Goal: Book appointment/travel/reservation

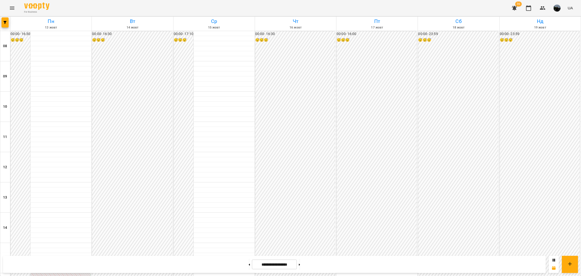
scroll to position [189, 0]
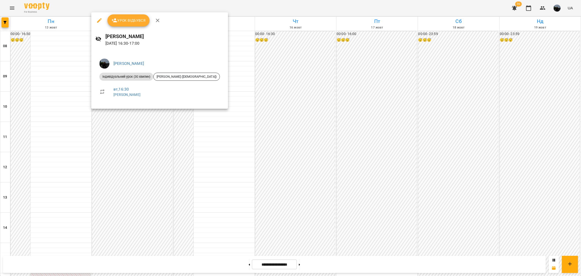
click at [229, 79] on div at bounding box center [290, 138] width 581 height 276
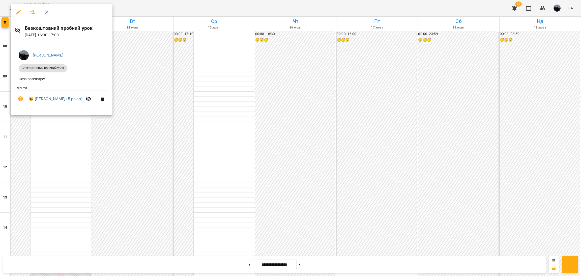
click at [125, 61] on div at bounding box center [290, 138] width 581 height 276
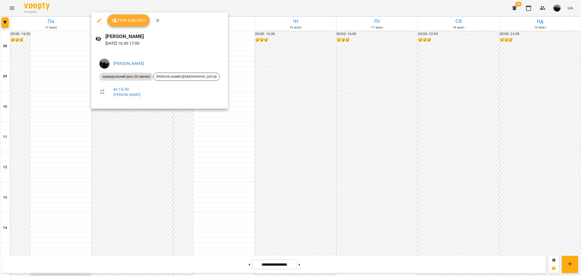
click at [132, 175] on div at bounding box center [290, 138] width 581 height 276
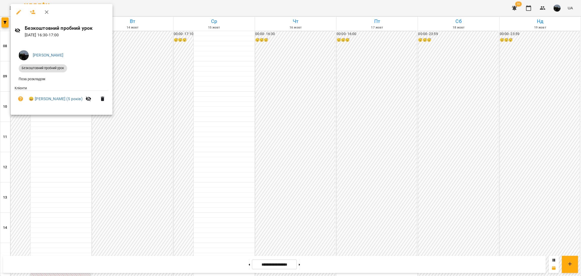
click at [106, 172] on div at bounding box center [290, 138] width 581 height 276
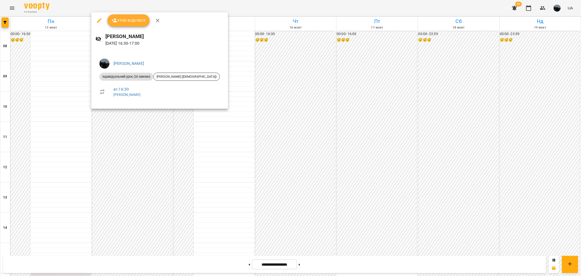
click at [139, 122] on div at bounding box center [290, 138] width 581 height 276
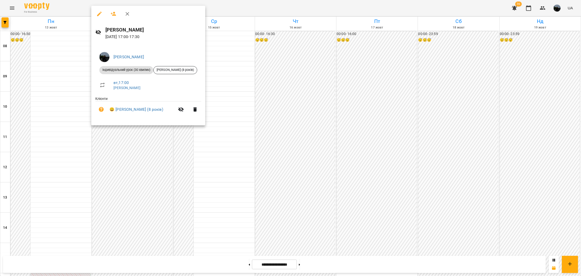
click at [143, 134] on div at bounding box center [290, 138] width 581 height 276
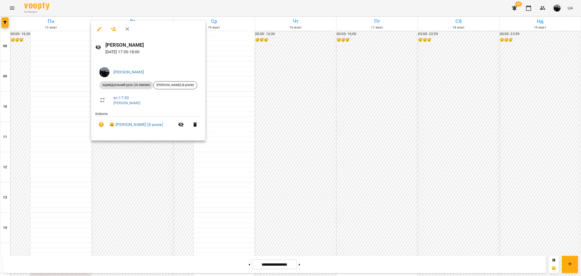
click at [137, 154] on div at bounding box center [290, 138] width 581 height 276
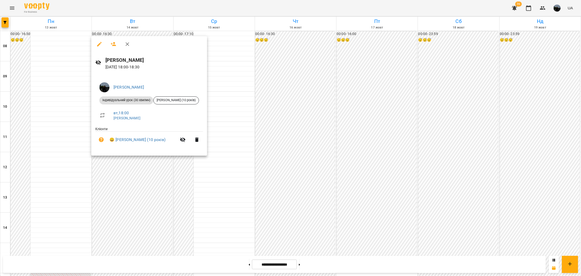
click at [129, 173] on div at bounding box center [290, 138] width 581 height 276
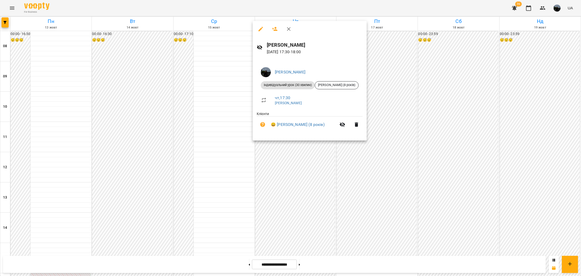
click at [285, 168] on div at bounding box center [290, 138] width 581 height 276
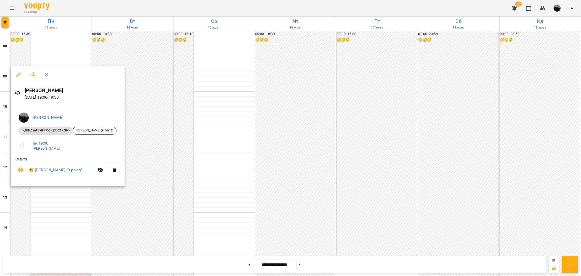
click at [58, 208] on div at bounding box center [290, 138] width 581 height 276
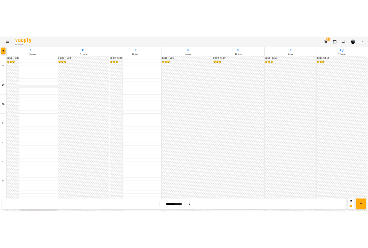
scroll to position [151, 0]
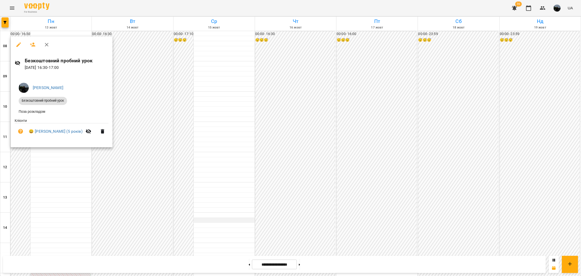
click at [195, 71] on div at bounding box center [290, 138] width 581 height 276
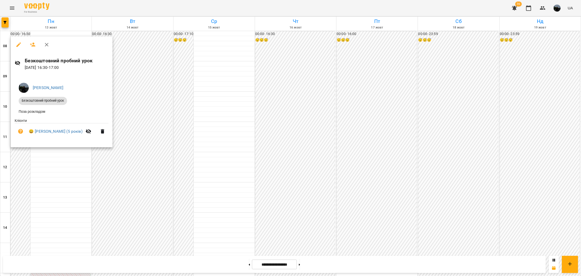
drag, startPoint x: 101, startPoint y: 159, endPoint x: 202, endPoint y: 112, distance: 111.4
click at [101, 159] on div at bounding box center [290, 138] width 581 height 276
